Goal: Transaction & Acquisition: Purchase product/service

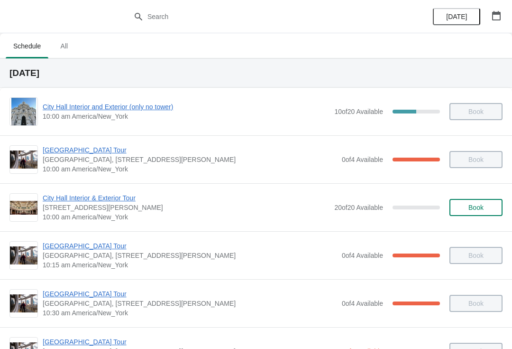
click at [504, 8] on button "button" at bounding box center [496, 15] width 17 height 17
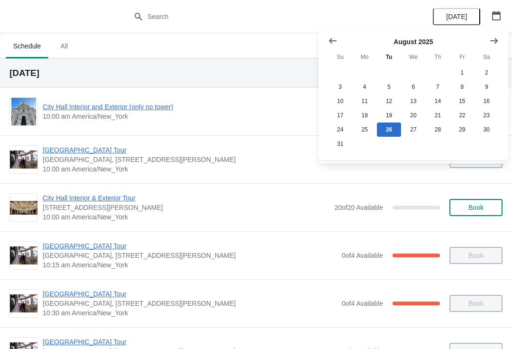
click at [491, 47] on button "Show next month, September 2025" at bounding box center [494, 40] width 17 height 17
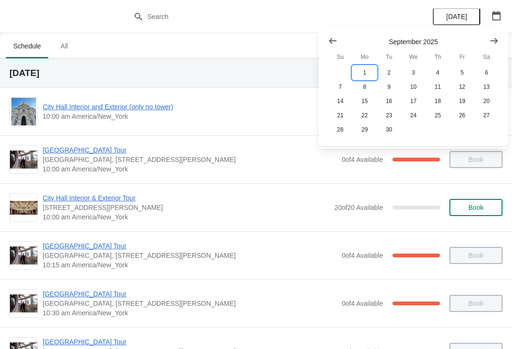
click at [365, 72] on button "1" at bounding box center [365, 72] width 24 height 14
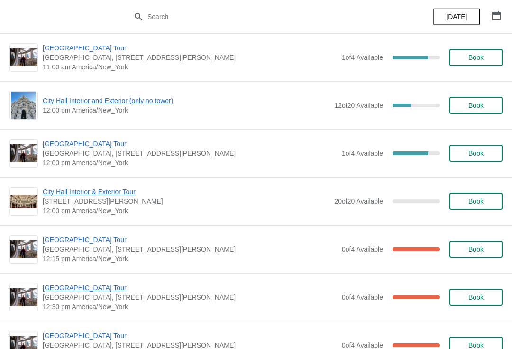
scroll to position [344, 0]
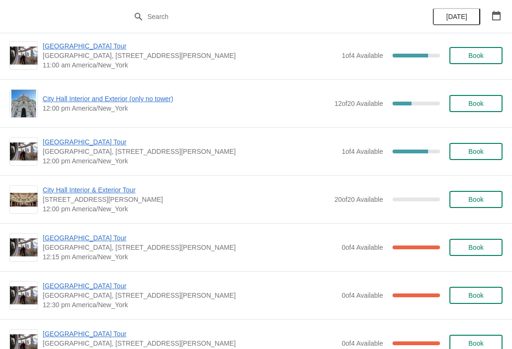
click at [152, 98] on span "City Hall Interior and Exterior (only no tower)" at bounding box center [186, 98] width 287 height 9
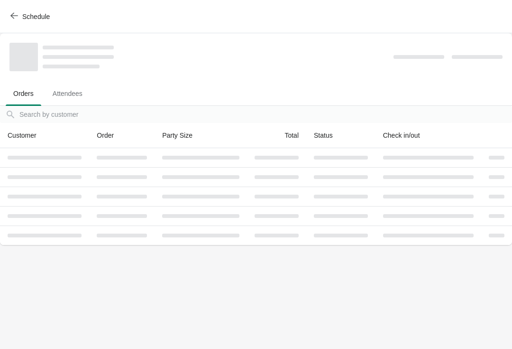
scroll to position [0, 0]
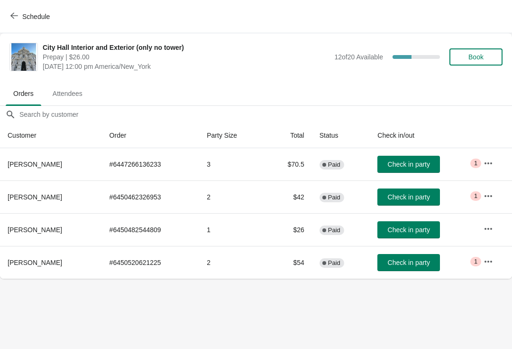
click at [480, 50] on button "Book" at bounding box center [476, 56] width 53 height 17
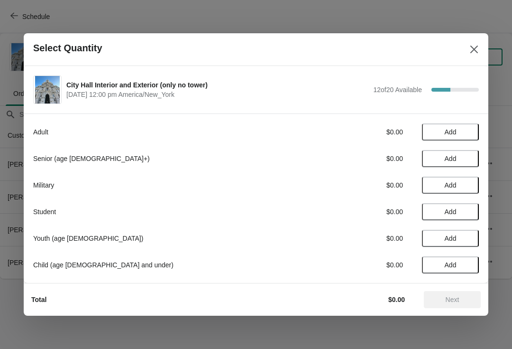
click at [469, 155] on span "Add" at bounding box center [451, 159] width 40 height 8
click at [458, 299] on span "Next" at bounding box center [453, 300] width 14 height 8
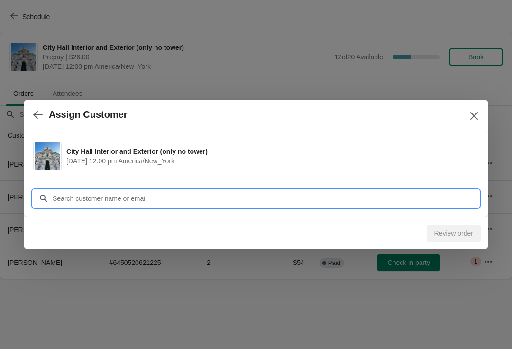
click at [250, 279] on div "Assign Customer City Hall Interior and Exterior (only no tower) August 26 | 12:…" at bounding box center [256, 279] width 512 height 0
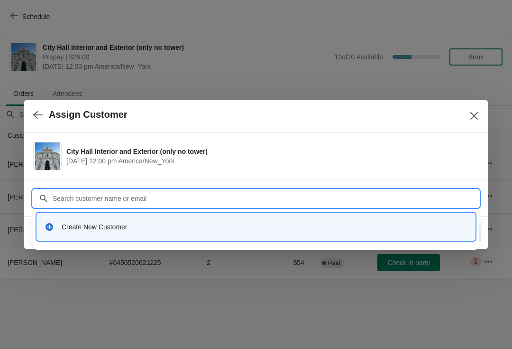
click at [125, 225] on div "Create New Customer" at bounding box center [265, 226] width 406 height 9
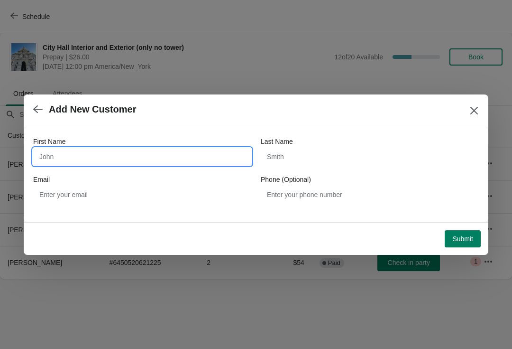
click at [120, 159] on input "First Name" at bounding box center [142, 156] width 218 height 17
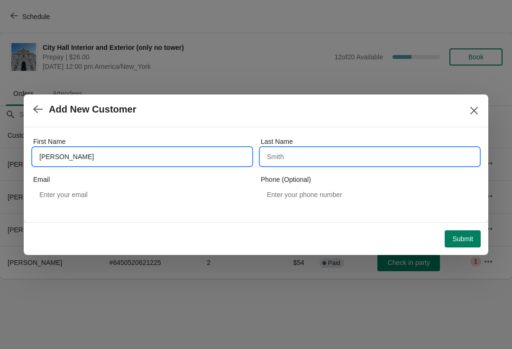
click at [298, 159] on input "Last Name" at bounding box center [370, 156] width 218 height 17
click at [82, 156] on input "Paul" at bounding box center [142, 156] width 218 height 17
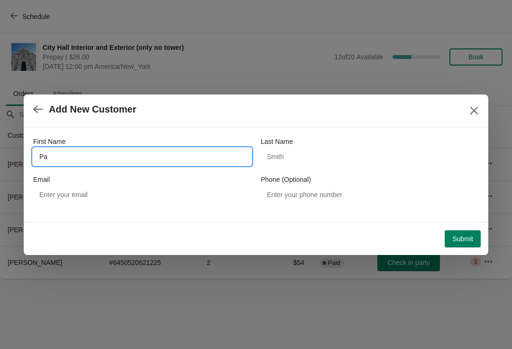
type input "P"
type input "Johann"
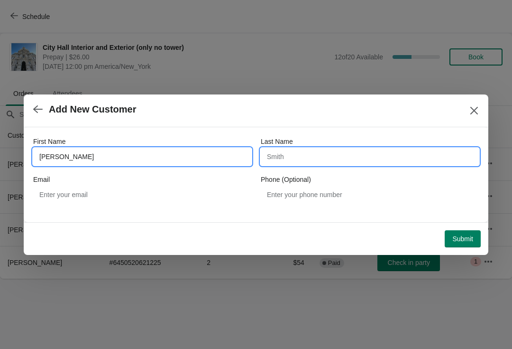
click at [302, 155] on input "Last Name" at bounding box center [370, 156] width 218 height 17
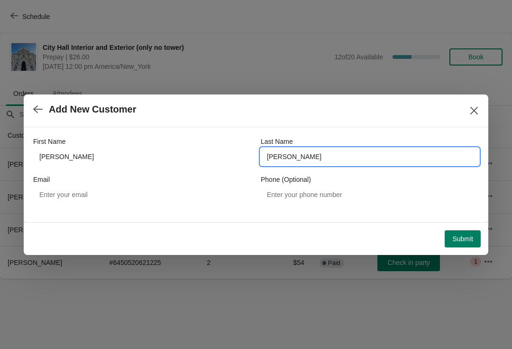
type input "pauli"
click at [459, 233] on button "Submit" at bounding box center [463, 238] width 36 height 17
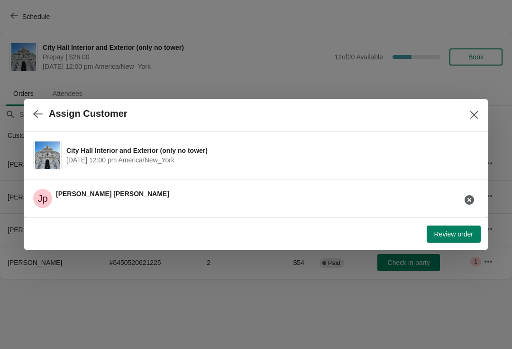
click at [451, 235] on span "Review order" at bounding box center [454, 234] width 39 height 8
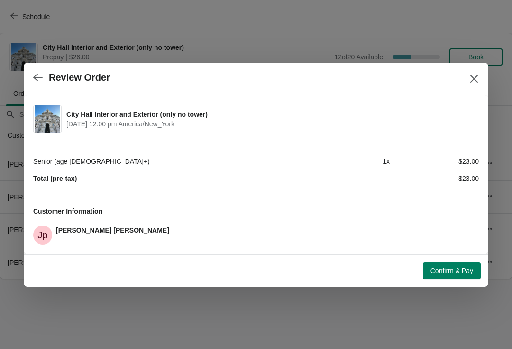
click at [446, 267] on span "Confirm & Pay" at bounding box center [452, 271] width 43 height 8
